Goal: Connect with others: Connect with other users

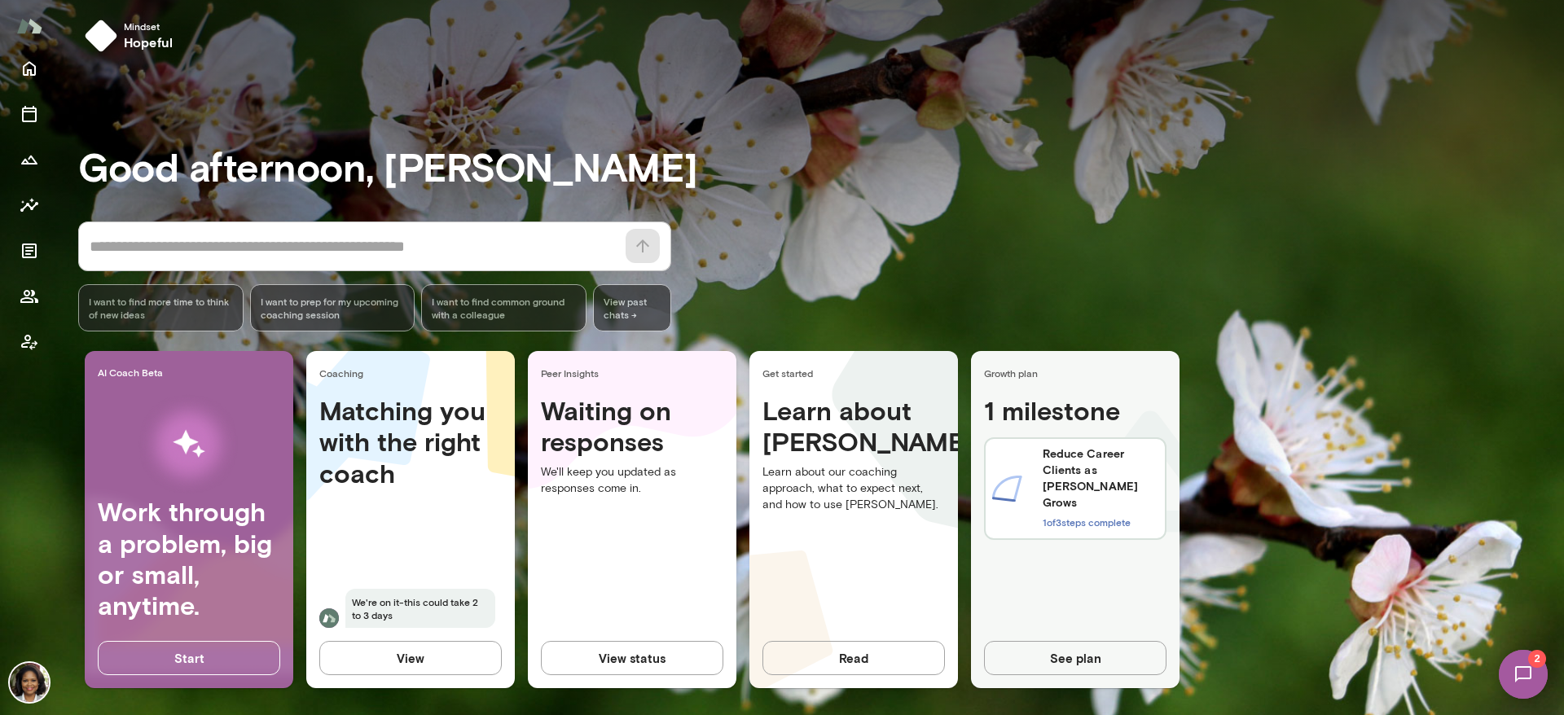
scroll to position [12, 0]
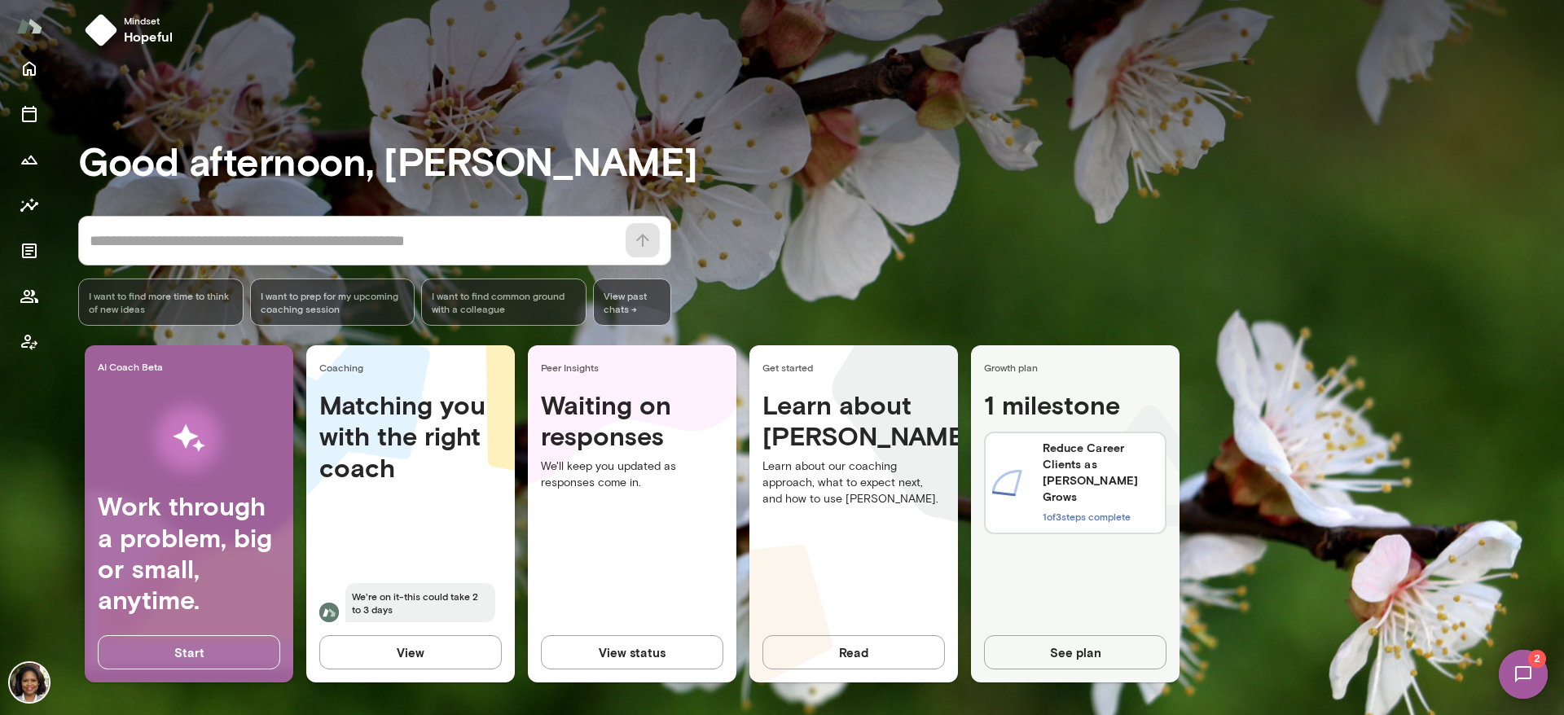
click at [1085, 469] on h6 "Reduce Career Clients as [PERSON_NAME] Grows" at bounding box center [1100, 472] width 116 height 65
click at [1054, 639] on button "See plan" at bounding box center [1075, 652] width 182 height 34
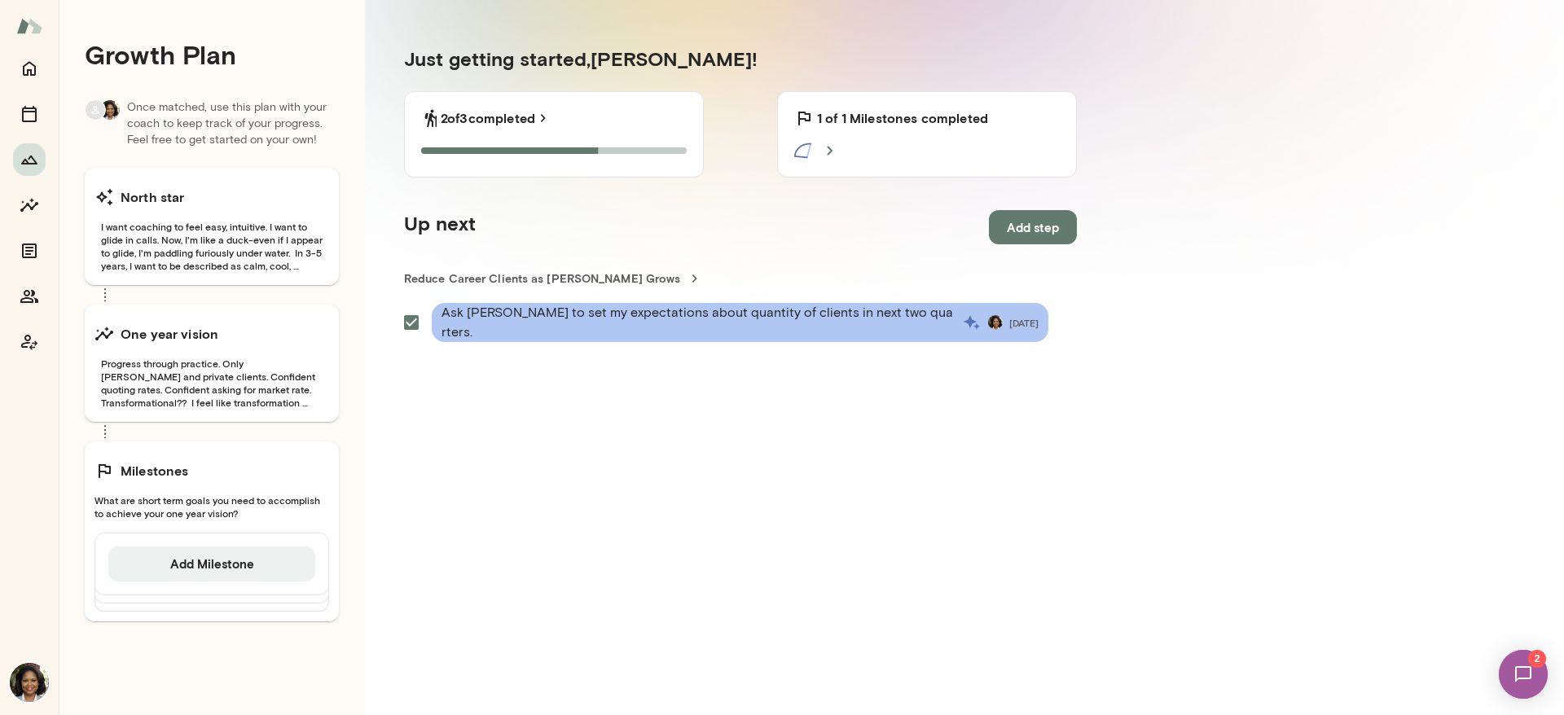
click at [959, 476] on section "Just getting started, [PERSON_NAME] ! 2 of 3 completed 2 of 3 Steps completed 1…" at bounding box center [740, 361] width 751 height 709
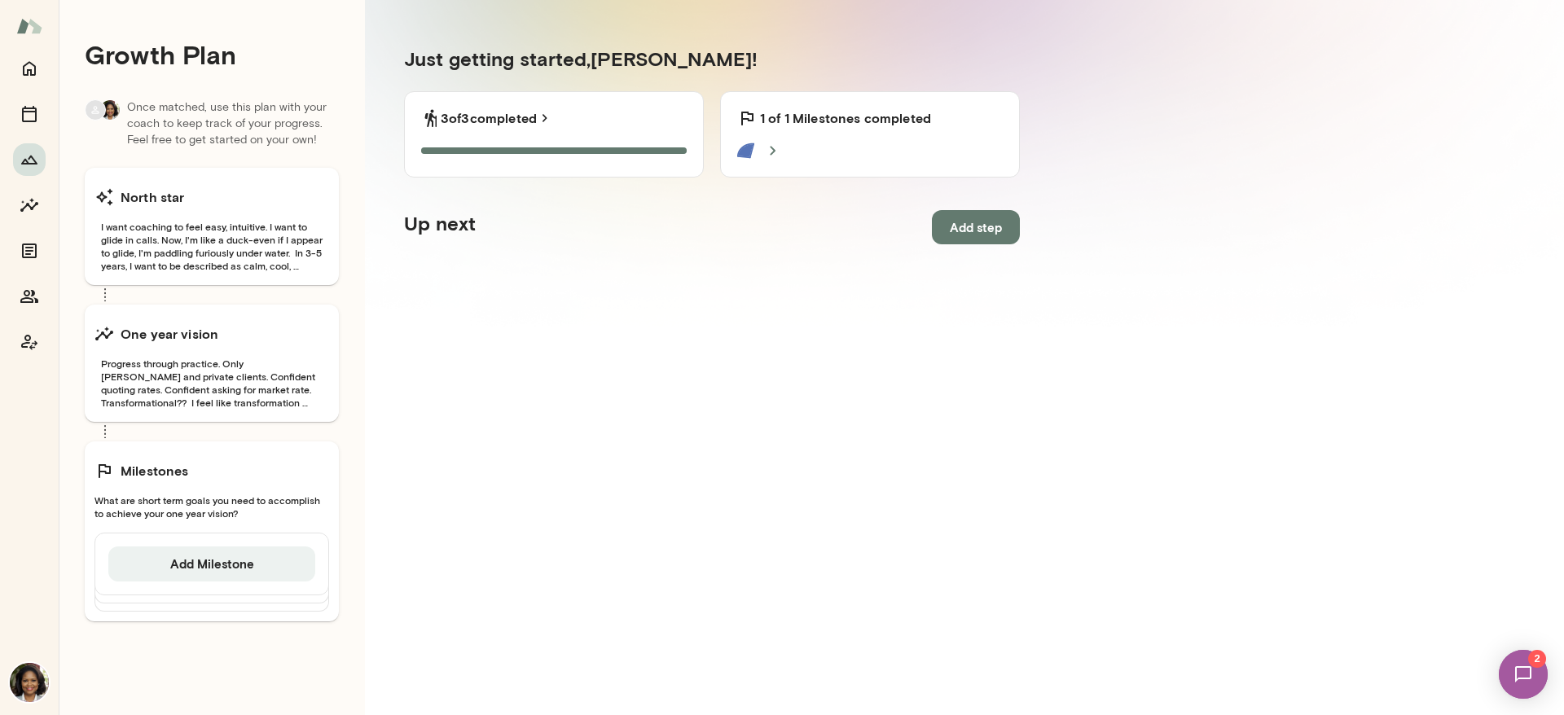
click at [532, 416] on section "Just getting started, [PERSON_NAME] ! 3 of 3 completed 3 of 3 Steps completed 1…" at bounding box center [712, 361] width 694 height 709
click at [26, 287] on icon "Members" at bounding box center [30, 297] width 20 height 20
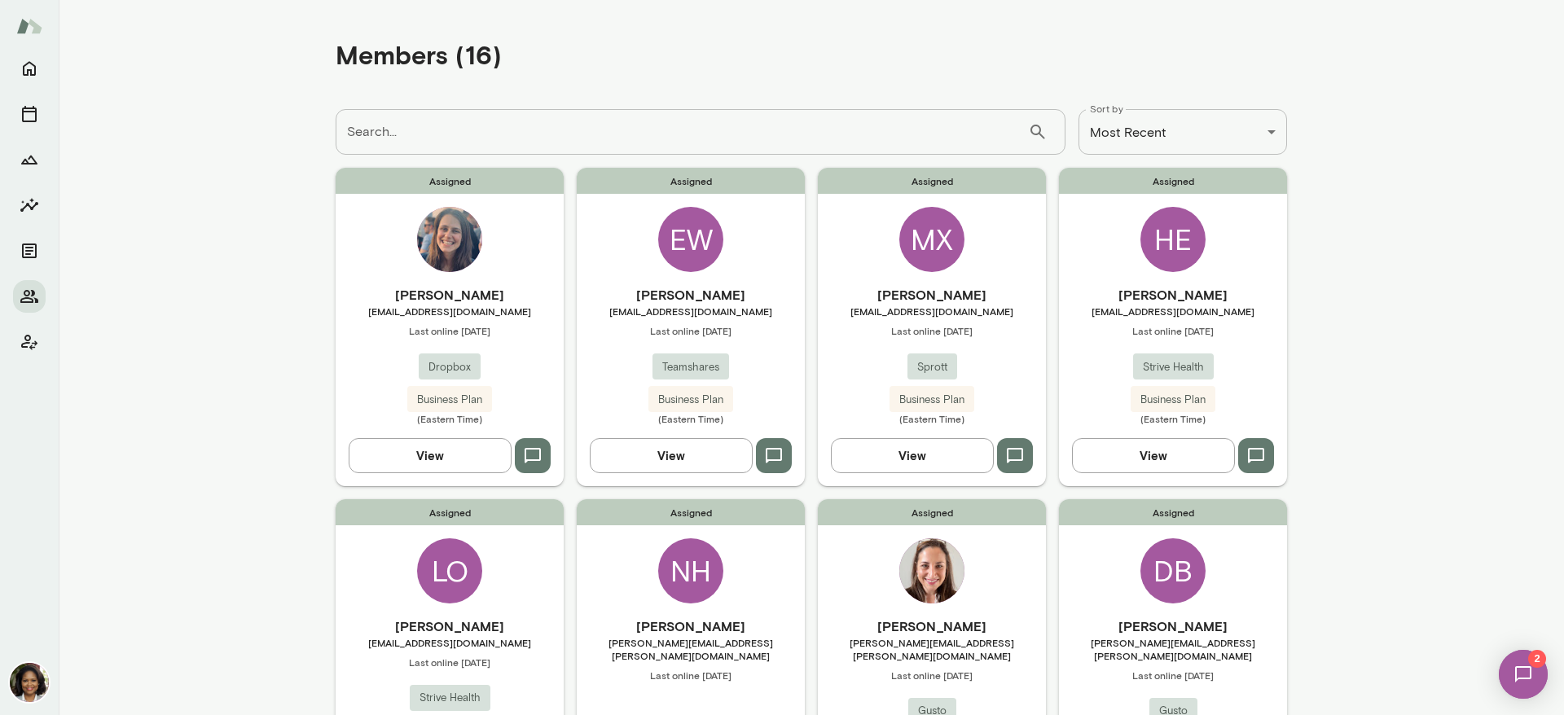
click at [472, 288] on h6 "[PERSON_NAME]" at bounding box center [450, 295] width 228 height 20
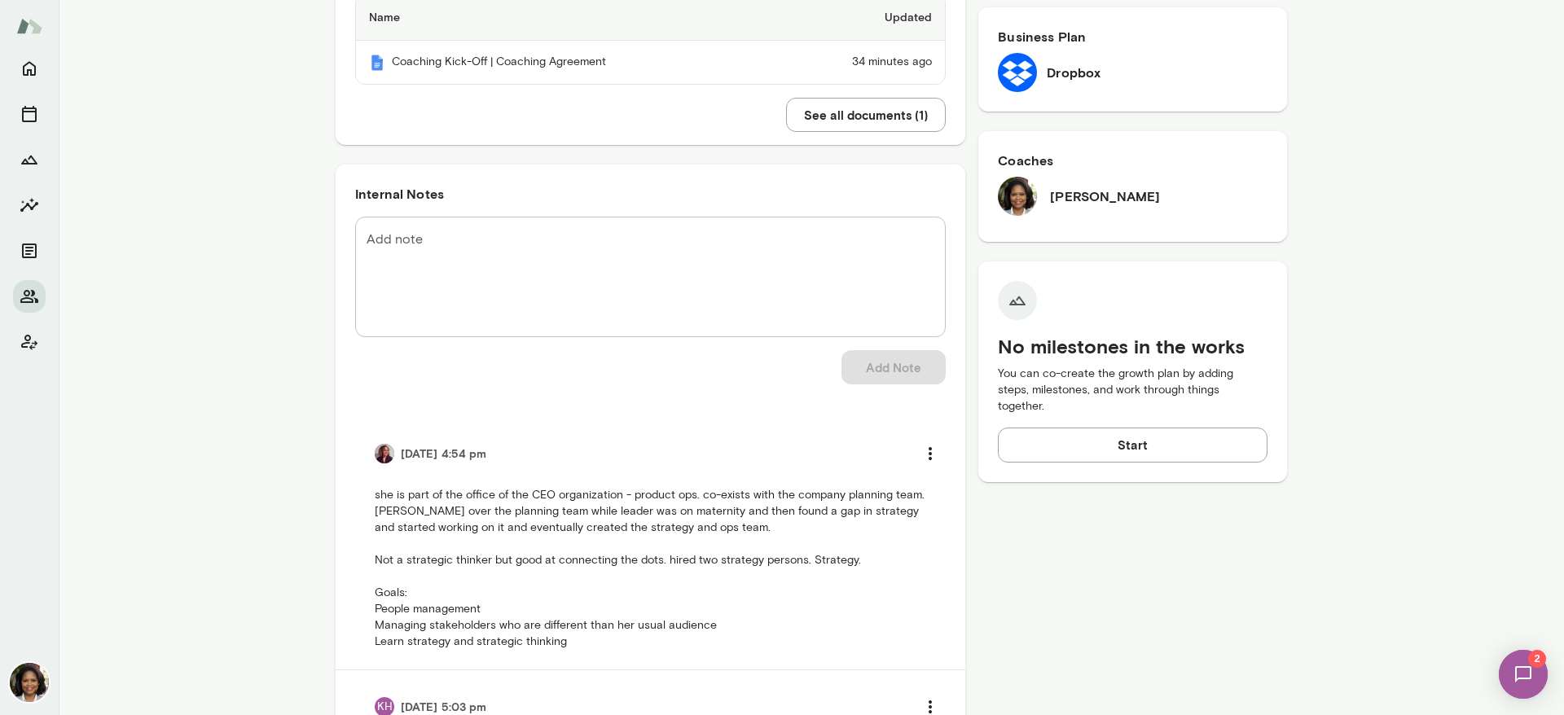
scroll to position [489, 0]
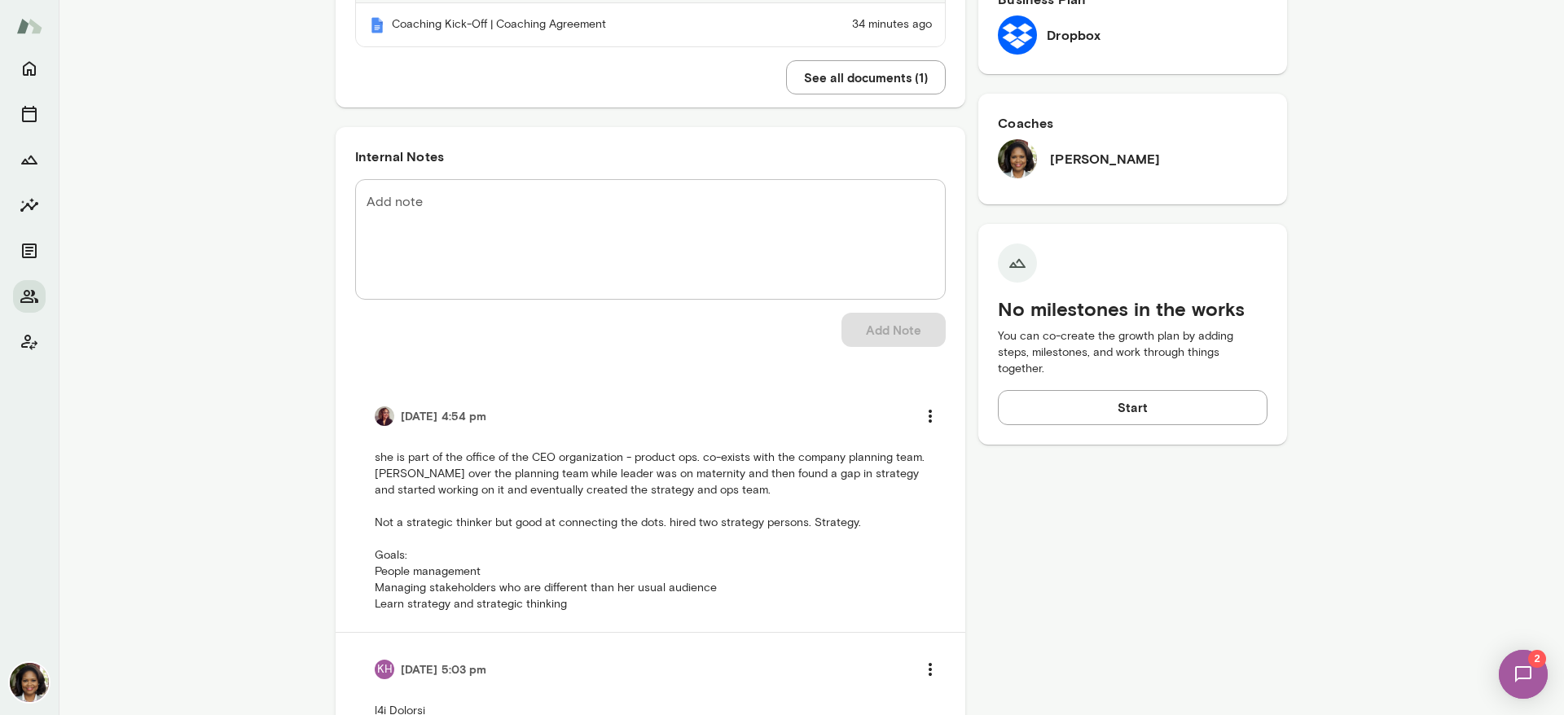
click at [375, 416] on img at bounding box center [385, 416] width 20 height 20
drag, startPoint x: 371, startPoint y: 415, endPoint x: 475, endPoint y: 371, distance: 112.4
click at [375, 415] on img at bounding box center [385, 416] width 20 height 20
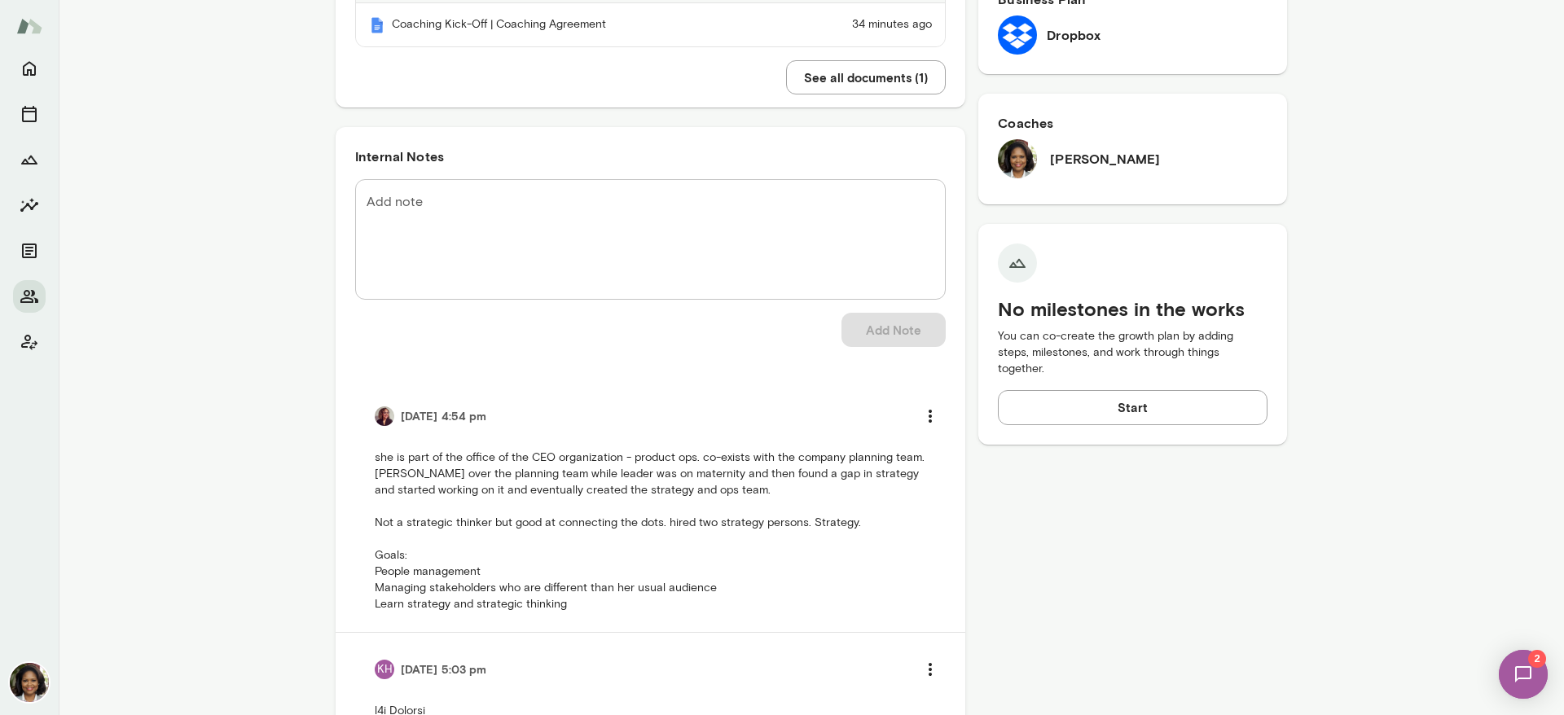
click at [375, 415] on img at bounding box center [385, 416] width 20 height 20
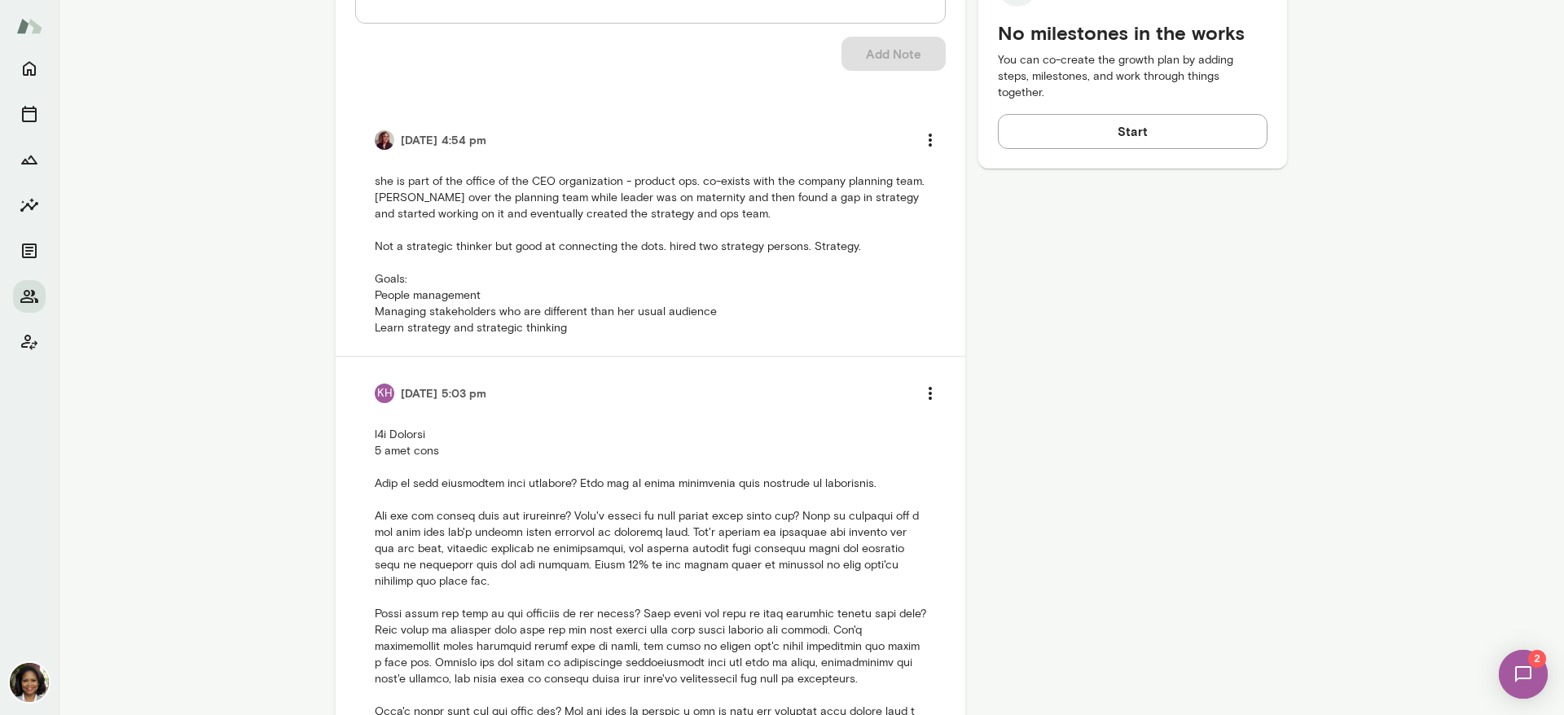
scroll to position [733, 0]
